Goal: Information Seeking & Learning: Learn about a topic

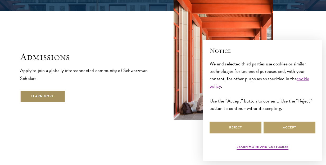
scroll to position [821, 0]
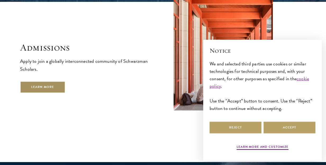
click at [41, 82] on link "Learn More" at bounding box center [42, 87] width 45 height 12
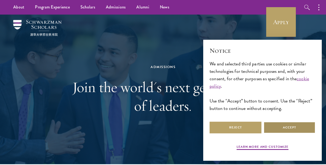
click at [286, 129] on button "Accept" at bounding box center [290, 128] width 52 height 12
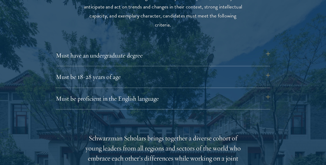
scroll to position [741, 0]
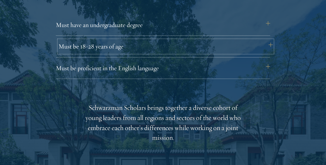
click at [151, 43] on button "Must be 18-28 years of age" at bounding box center [166, 46] width 214 height 13
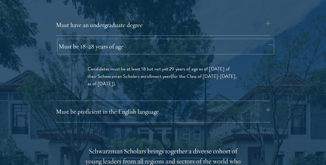
click at [151, 43] on button "Must be 18-28 years of age" at bounding box center [166, 46] width 214 height 13
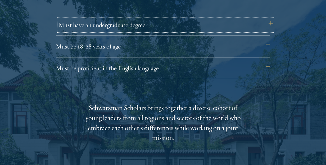
click at [155, 20] on button "Must have an undergraduate degree" at bounding box center [166, 25] width 214 height 13
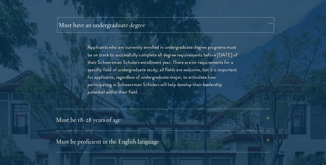
click at [155, 20] on button "Must have an undergraduate degree" at bounding box center [166, 25] width 214 height 13
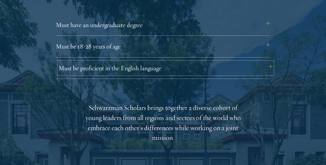
click at [151, 71] on button "Must be proficient in the English language" at bounding box center [166, 68] width 214 height 13
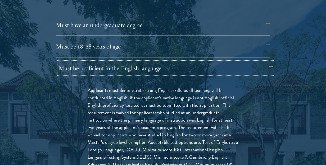
click at [151, 71] on button "Must be proficient in the English language" at bounding box center [166, 68] width 214 height 13
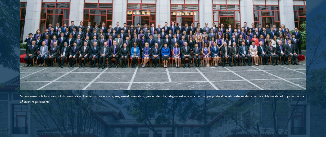
scroll to position [979, 0]
